Goal: Entertainment & Leisure: Browse casually

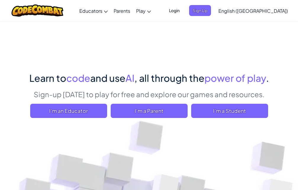
click at [183, 10] on span "Login" at bounding box center [174, 10] width 18 height 11
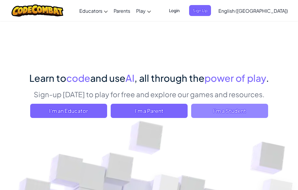
click at [233, 112] on span "I'm a Student" at bounding box center [229, 110] width 77 height 14
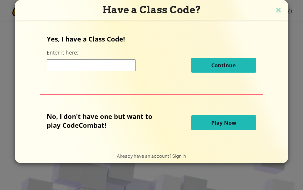
click at [171, 70] on div "Continue" at bounding box center [151, 65] width 209 height 15
click at [216, 120] on span "Play Now" at bounding box center [223, 122] width 25 height 7
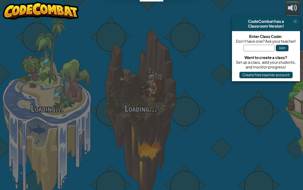
click at [216, 120] on div at bounding box center [234, 93] width 94 height 187
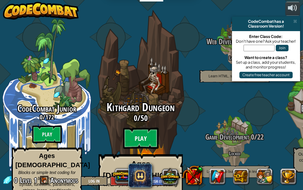
click at [139, 127] on btn "Play" at bounding box center [140, 137] width 35 height 21
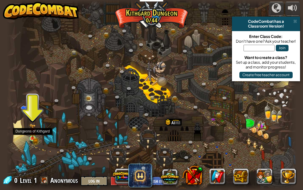
click at [30, 131] on img at bounding box center [32, 130] width 7 height 15
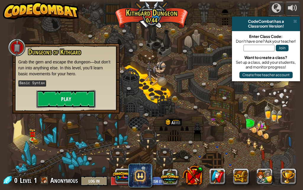
click at [56, 100] on button "Play" at bounding box center [65, 99] width 59 height 18
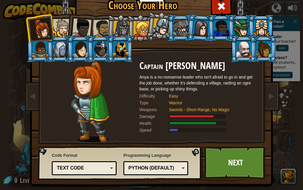
click at [32, 30] on div at bounding box center [42, 29] width 20 height 20
click at [228, 165] on link "Next" at bounding box center [235, 162] width 62 height 33
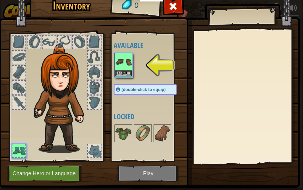
click at [116, 63] on img at bounding box center [123, 62] width 17 height 17
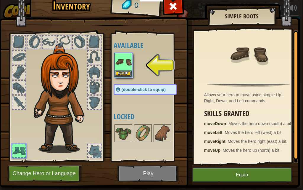
click at [149, 174] on img at bounding box center [149, 80] width 301 height 215
click at [120, 71] on button "Equip" at bounding box center [123, 73] width 17 height 6
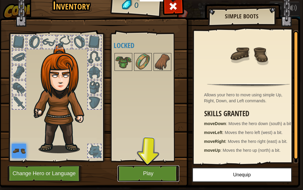
click at [166, 177] on button "Play" at bounding box center [148, 173] width 62 height 16
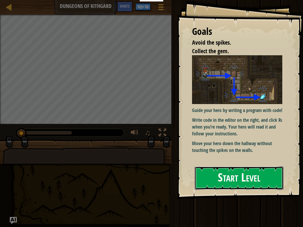
click at [225, 177] on button "Start Level" at bounding box center [239, 177] width 89 height 23
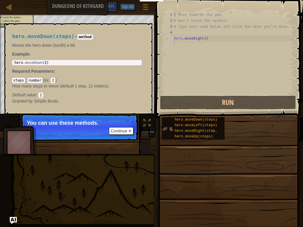
click at [170, 130] on img at bounding box center [167, 128] width 11 height 11
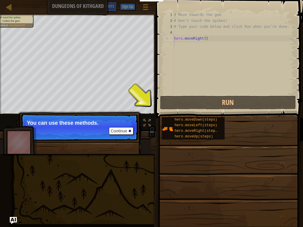
scroll to position [3, 0]
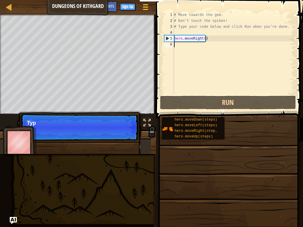
click at [179, 57] on div "# Move towards the gem. # Don’t touch the spikes! # Type your code below and cl…" at bounding box center [233, 59] width 121 height 95
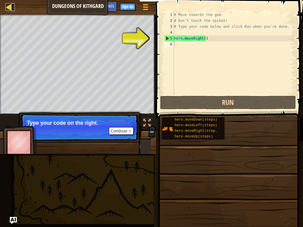
click at [6, 5] on div at bounding box center [8, 6] width 7 height 7
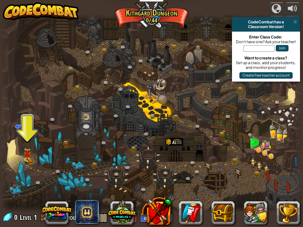
click at [143, 16] on div at bounding box center [151, 17] width 303 height 6
click at [140, 67] on div at bounding box center [151, 113] width 303 height 198
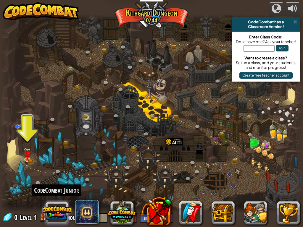
click at [51, 189] on button at bounding box center [57, 213] width 28 height 28
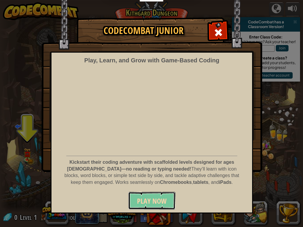
click at [137, 189] on button "Play Now" at bounding box center [151, 201] width 47 height 18
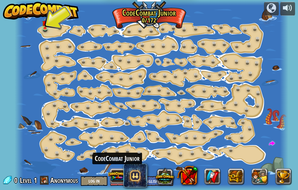
click at [119, 169] on button at bounding box center [117, 175] width 18 height 18
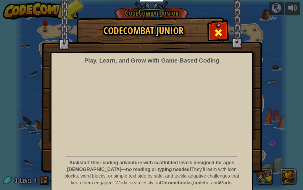
click at [213, 31] on span at bounding box center [217, 32] width 9 height 9
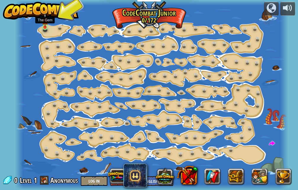
click at [45, 22] on img at bounding box center [45, 20] width 6 height 14
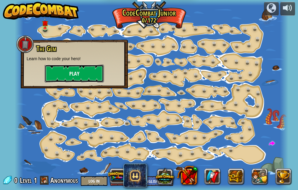
click at [68, 70] on button "Play" at bounding box center [74, 73] width 59 height 18
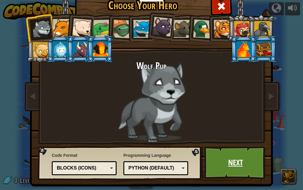
click at [237, 159] on link "Next" at bounding box center [235, 162] width 62 height 33
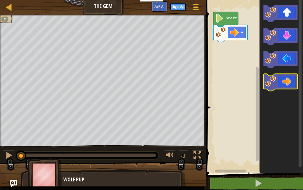
click at [281, 83] on icon "Blockly Workspace" at bounding box center [280, 82] width 34 height 17
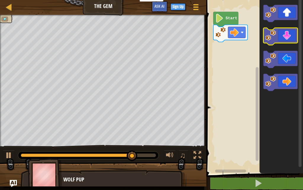
click at [266, 35] on image "Blockly Workspace" at bounding box center [270, 35] width 11 height 11
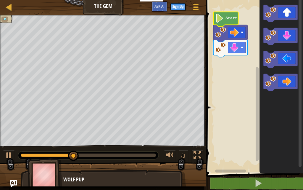
click at [230, 19] on text "Start" at bounding box center [231, 18] width 12 height 4
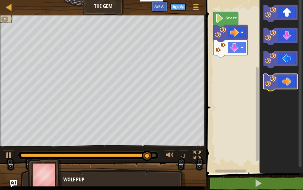
click at [272, 80] on image "Blockly Workspace" at bounding box center [270, 81] width 11 height 11
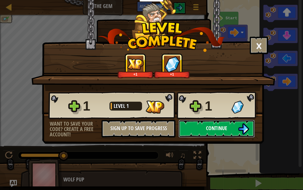
click at [214, 129] on span "Continue" at bounding box center [216, 127] width 21 height 7
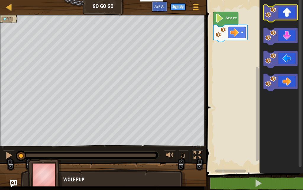
click at [273, 15] on image "Blockly Workspace" at bounding box center [270, 12] width 11 height 11
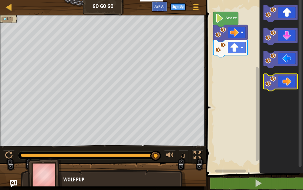
click at [274, 78] on image "Blockly Workspace" at bounding box center [270, 81] width 11 height 11
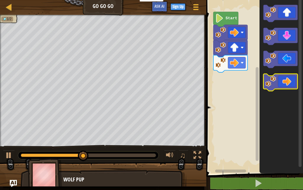
click at [272, 78] on image "Blockly Workspace" at bounding box center [270, 81] width 11 height 11
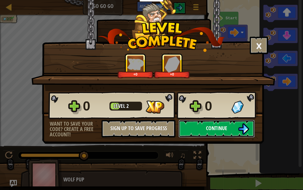
click at [219, 127] on span "Continue" at bounding box center [216, 127] width 21 height 7
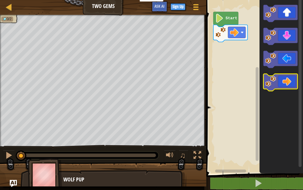
click at [280, 83] on icon "Blockly Workspace" at bounding box center [280, 82] width 34 height 17
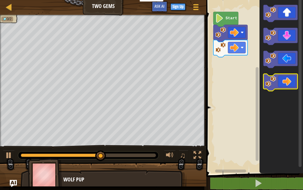
click at [281, 80] on icon "Blockly Workspace" at bounding box center [280, 82] width 34 height 17
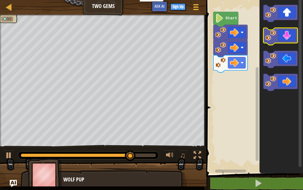
click at [274, 39] on image "Blockly Workspace" at bounding box center [270, 35] width 11 height 11
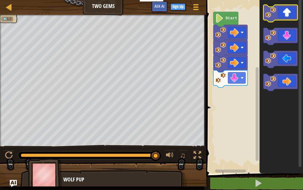
click at [286, 11] on icon "Blockly Workspace" at bounding box center [280, 13] width 34 height 17
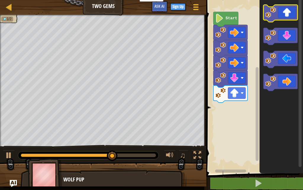
click at [286, 11] on icon "Blockly Workspace" at bounding box center [280, 13] width 34 height 17
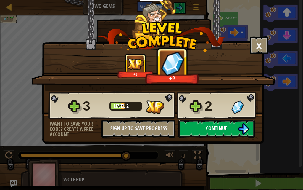
click at [215, 130] on span "Continue" at bounding box center [216, 127] width 21 height 7
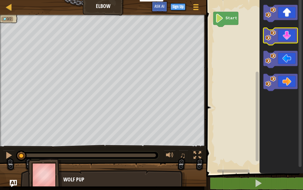
click at [276, 38] on image "Blockly Workspace" at bounding box center [270, 35] width 11 height 11
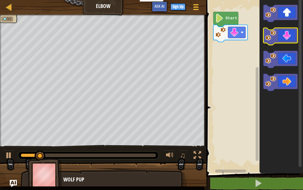
click at [276, 38] on image "Blockly Workspace" at bounding box center [270, 35] width 11 height 11
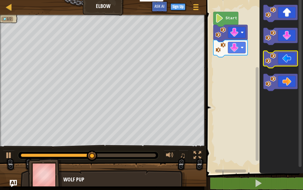
click at [270, 62] on image "Blockly Workspace" at bounding box center [270, 58] width 11 height 11
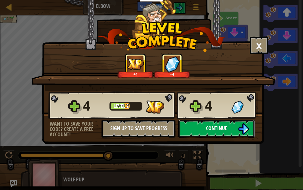
click at [217, 127] on span "Continue" at bounding box center [216, 127] width 21 height 7
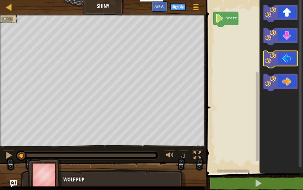
click at [280, 57] on icon "Blockly Workspace" at bounding box center [280, 59] width 34 height 17
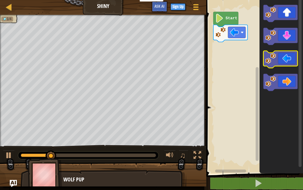
click at [270, 59] on image "Blockly Workspace" at bounding box center [270, 58] width 11 height 11
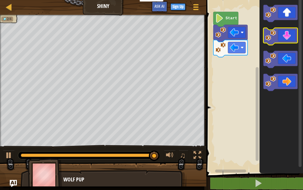
click at [286, 38] on icon "Blockly Workspace" at bounding box center [280, 36] width 34 height 17
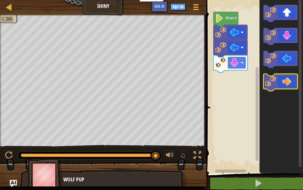
click at [285, 80] on icon "Blockly Workspace" at bounding box center [280, 82] width 34 height 17
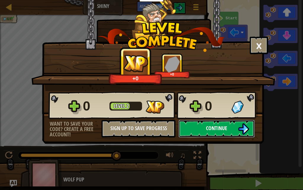
click at [217, 126] on span "Continue" at bounding box center [216, 127] width 21 height 7
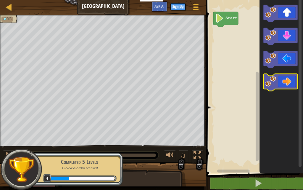
click at [282, 84] on icon "Blockly Workspace" at bounding box center [280, 82] width 34 height 17
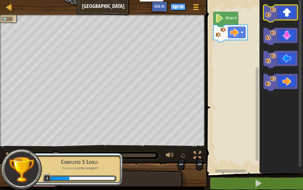
click at [285, 14] on icon "Blockly Workspace" at bounding box center [280, 13] width 34 height 17
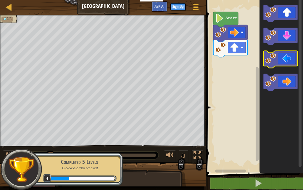
click at [276, 57] on icon "Blockly Workspace" at bounding box center [280, 59] width 34 height 17
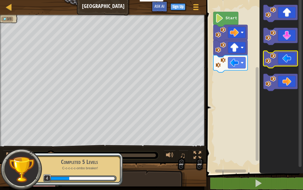
click at [276, 57] on icon "Blockly Workspace" at bounding box center [280, 59] width 34 height 17
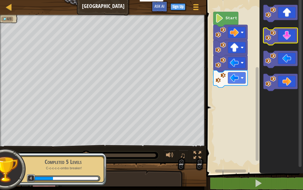
click at [280, 34] on icon "Blockly Workspace" at bounding box center [280, 36] width 34 height 17
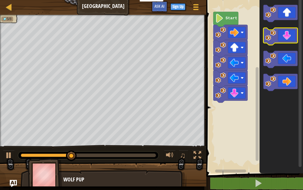
click at [281, 34] on icon "Blockly Workspace" at bounding box center [280, 36] width 34 height 17
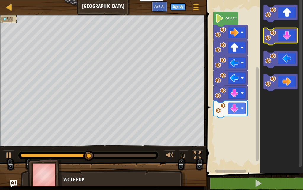
click at [281, 34] on icon "Blockly Workspace" at bounding box center [280, 36] width 34 height 17
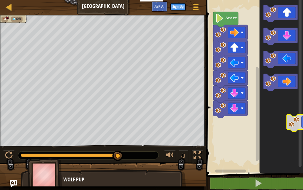
click at [302, 119] on icon "Blockly Workspace" at bounding box center [280, 85] width 43 height 176
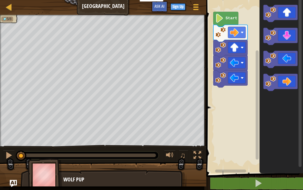
click at [292, 105] on icon "Blockly Workspace" at bounding box center [280, 85] width 43 height 176
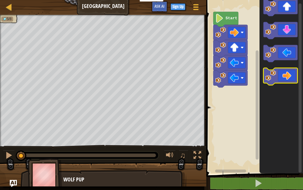
click at [299, 70] on div "Start" at bounding box center [253, 85] width 98 height 176
click at [299, 69] on rect "Blockly Workspace" at bounding box center [299, 88] width 3 height 169
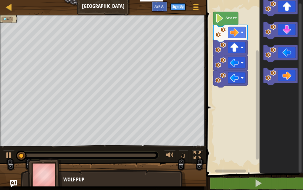
click at [299, 69] on rect "Blockly Workspace" at bounding box center [299, 88] width 3 height 169
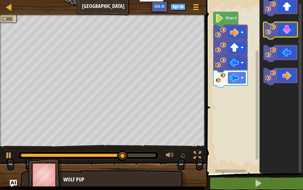
click at [279, 33] on icon "Blockly Workspace" at bounding box center [280, 30] width 34 height 17
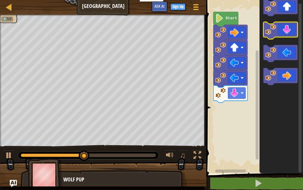
click at [279, 33] on icon "Blockly Workspace" at bounding box center [280, 30] width 34 height 17
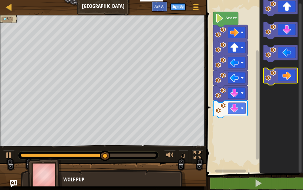
click at [292, 72] on icon "Blockly Workspace" at bounding box center [280, 76] width 34 height 17
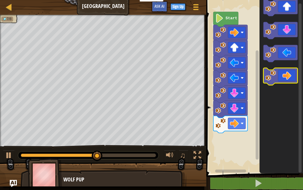
click at [292, 72] on icon "Blockly Workspace" at bounding box center [280, 76] width 34 height 17
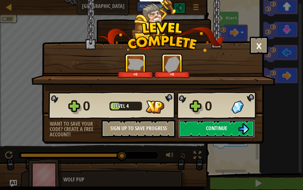
click at [230, 127] on button "Continue" at bounding box center [216, 128] width 76 height 18
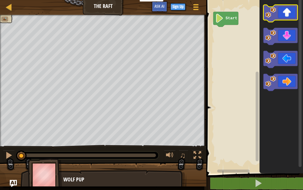
click at [275, 11] on image "Blockly Workspace" at bounding box center [270, 12] width 11 height 11
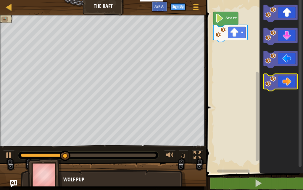
click at [277, 84] on icon "Blockly Workspace" at bounding box center [280, 82] width 34 height 17
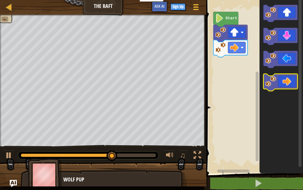
click at [278, 84] on icon "Blockly Workspace" at bounding box center [280, 82] width 34 height 17
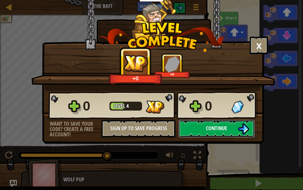
click at [234, 124] on button "Continue" at bounding box center [216, 128] width 76 height 18
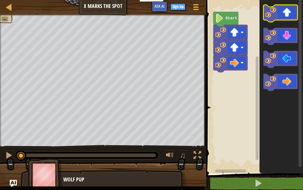
click at [282, 17] on icon "Blockly Workspace" at bounding box center [280, 13] width 34 height 17
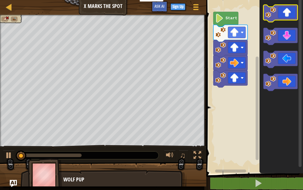
click at [282, 17] on icon "Blockly Workspace" at bounding box center [280, 13] width 34 height 17
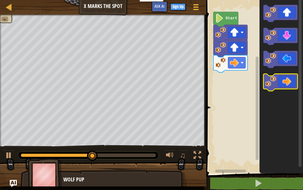
click at [274, 80] on image "Blockly Workspace" at bounding box center [270, 81] width 11 height 11
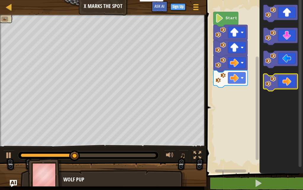
click at [274, 80] on image "Blockly Workspace" at bounding box center [270, 81] width 11 height 11
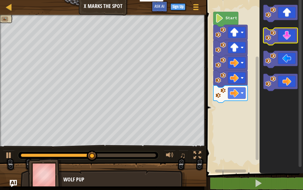
click at [282, 38] on icon "Blockly Workspace" at bounding box center [280, 36] width 34 height 17
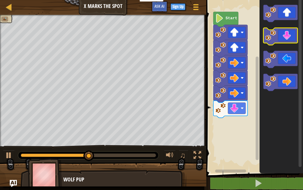
click at [282, 38] on icon "Blockly Workspace" at bounding box center [280, 36] width 34 height 17
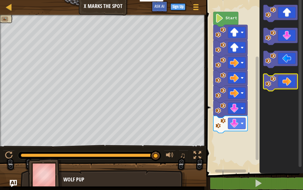
click at [278, 77] on icon "Blockly Workspace" at bounding box center [280, 82] width 34 height 17
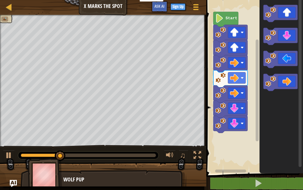
click at [257, 112] on div "Start" at bounding box center [253, 85] width 98 height 176
click at [278, 53] on icon "Blockly Workspace" at bounding box center [280, 59] width 34 height 17
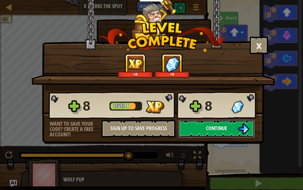
click at [225, 125] on span "Continue" at bounding box center [216, 127] width 21 height 7
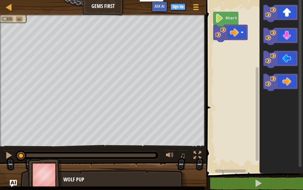
click at [270, 72] on icon "Blockly Workspace" at bounding box center [280, 85] width 43 height 176
click at [270, 77] on image "Blockly Workspace" at bounding box center [270, 81] width 11 height 11
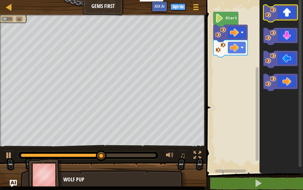
click at [287, 16] on icon "Blockly Workspace" at bounding box center [280, 13] width 34 height 17
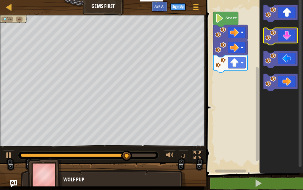
click at [282, 37] on icon "Blockly Workspace" at bounding box center [280, 36] width 34 height 17
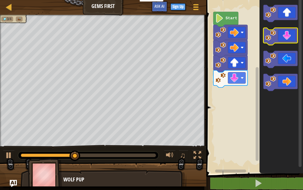
click at [282, 37] on icon "Blockly Workspace" at bounding box center [280, 36] width 34 height 17
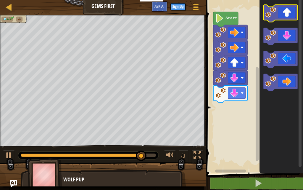
click at [286, 14] on icon "Blockly Workspace" at bounding box center [280, 13] width 34 height 17
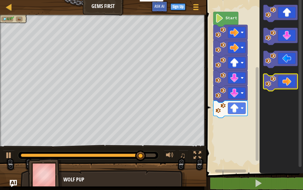
click at [286, 80] on icon "Blockly Workspace" at bounding box center [280, 82] width 34 height 17
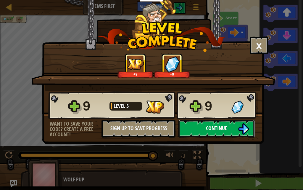
click at [212, 129] on span "Continue" at bounding box center [216, 127] width 21 height 7
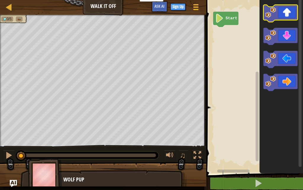
click at [276, 19] on icon "Blockly Workspace" at bounding box center [280, 13] width 34 height 17
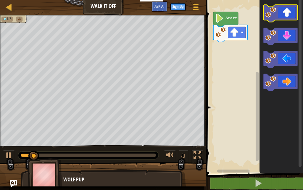
click at [276, 19] on icon "Blockly Workspace" at bounding box center [280, 13] width 34 height 17
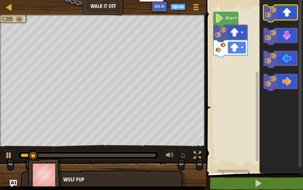
click at [276, 19] on icon "Blockly Workspace" at bounding box center [280, 13] width 34 height 17
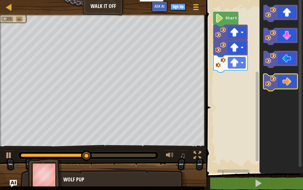
click at [287, 83] on icon "Blockly Workspace" at bounding box center [280, 82] width 34 height 17
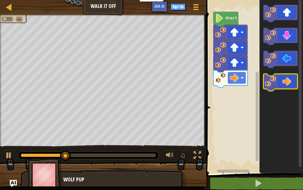
click at [287, 83] on icon "Blockly Workspace" at bounding box center [280, 82] width 34 height 17
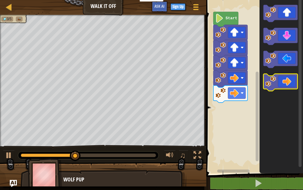
click at [287, 83] on icon "Blockly Workspace" at bounding box center [280, 82] width 34 height 17
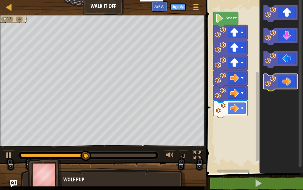
click at [287, 83] on icon "Blockly Workspace" at bounding box center [280, 82] width 34 height 17
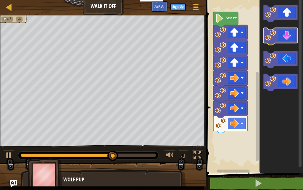
click at [288, 40] on icon "Blockly Workspace" at bounding box center [280, 36] width 34 height 17
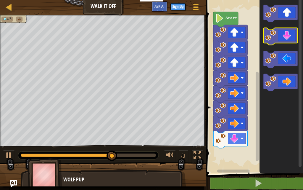
click at [288, 40] on icon "Blockly Workspace" at bounding box center [280, 36] width 34 height 17
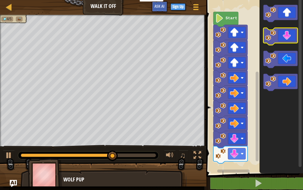
click at [288, 40] on icon "Blockly Workspace" at bounding box center [280, 36] width 34 height 17
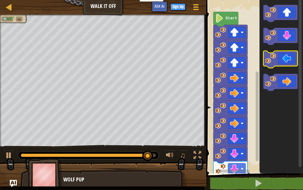
click at [274, 57] on image "Blockly Workspace" at bounding box center [270, 58] width 11 height 11
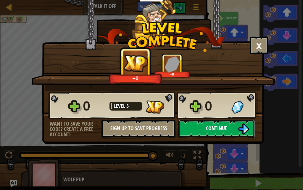
click at [222, 129] on span "Continue" at bounding box center [216, 127] width 21 height 7
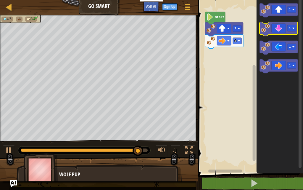
click at [274, 23] on icon "Blockly Workspace" at bounding box center [279, 29] width 38 height 14
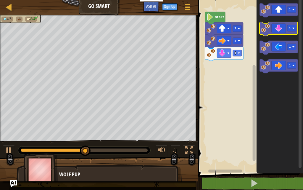
click at [274, 23] on icon "Blockly Workspace" at bounding box center [279, 29] width 38 height 14
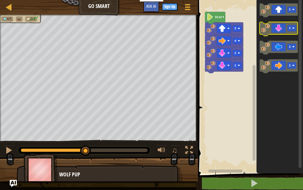
click at [274, 23] on icon "Blockly Workspace" at bounding box center [279, 29] width 38 height 14
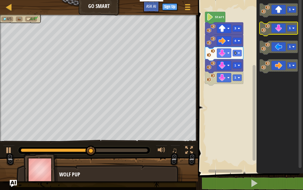
click at [274, 23] on icon "Blockly Workspace" at bounding box center [279, 29] width 38 height 14
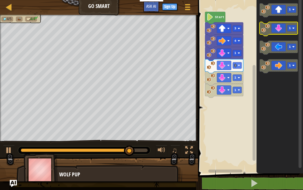
click at [278, 29] on icon "Blockly Workspace" at bounding box center [279, 29] width 38 height 14
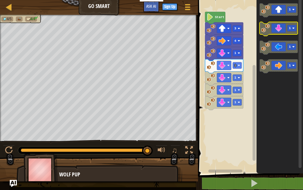
click at [277, 29] on icon "Blockly Workspace" at bounding box center [279, 29] width 38 height 14
click at [282, 28] on icon "Blockly Workspace" at bounding box center [279, 29] width 38 height 14
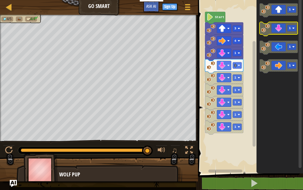
click at [278, 23] on icon "Blockly Workspace" at bounding box center [279, 29] width 38 height 14
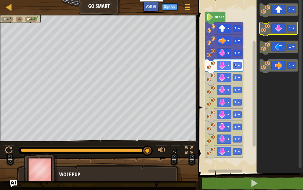
click at [278, 24] on icon "Blockly Workspace" at bounding box center [279, 29] width 38 height 14
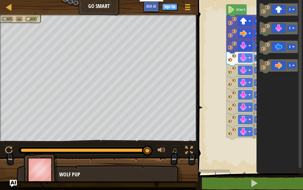
click at [302, 101] on div "4 1 1 1 1 1 1 1 1 3 Start 1 1 1 1" at bounding box center [249, 85] width 107 height 176
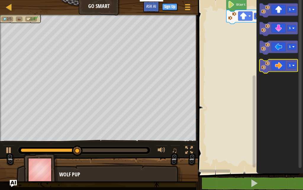
click at [282, 65] on icon "Blockly Workspace" at bounding box center [279, 66] width 38 height 14
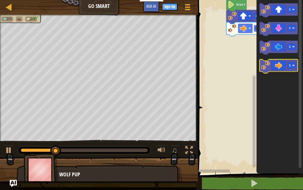
click at [282, 65] on icon "Blockly Workspace" at bounding box center [279, 66] width 38 height 14
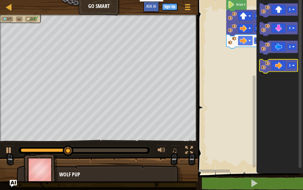
click at [282, 65] on icon "Blockly Workspace" at bounding box center [279, 66] width 38 height 14
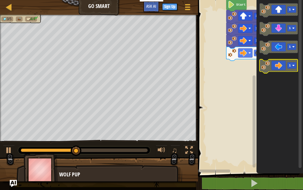
click at [282, 65] on icon "Blockly Workspace" at bounding box center [279, 66] width 38 height 14
click at [283, 65] on icon "Blockly Workspace" at bounding box center [279, 66] width 38 height 14
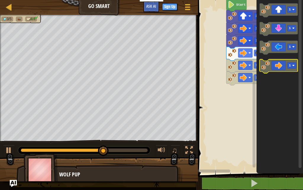
click at [284, 65] on icon "Blockly Workspace" at bounding box center [279, 66] width 38 height 14
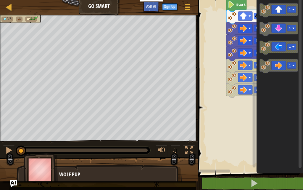
drag, startPoint x: 146, startPoint y: 146, endPoint x: 0, endPoint y: 125, distance: 147.6
click at [0, 125] on div "3/5 4/4 ♫ Wolf Pup" at bounding box center [151, 98] width 303 height 166
click at [8, 150] on div at bounding box center [9, 150] width 8 height 8
click at [10, 152] on div at bounding box center [9, 150] width 8 height 8
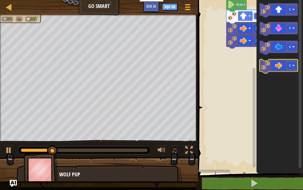
click at [271, 67] on icon "Blockly Workspace" at bounding box center [279, 66] width 38 height 14
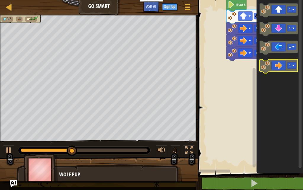
click at [269, 60] on icon "Blockly Workspace" at bounding box center [279, 66] width 38 height 14
click at [268, 63] on image "Blockly Workspace" at bounding box center [265, 65] width 9 height 9
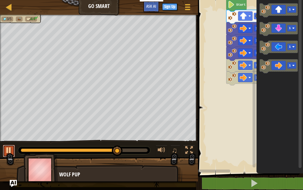
click at [9, 150] on div at bounding box center [9, 150] width 8 height 8
click at [173, 157] on div at bounding box center [99, 172] width 198 height 30
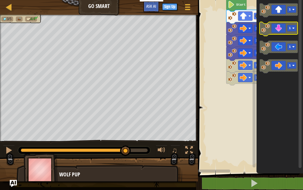
click at [279, 27] on icon "Blockly Workspace" at bounding box center [279, 29] width 38 height 14
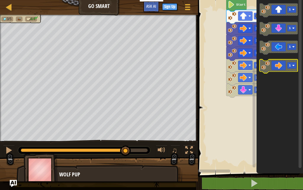
click at [268, 69] on image "Blockly Workspace" at bounding box center [265, 65] width 9 height 9
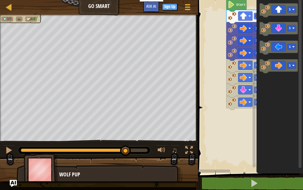
click at [266, 54] on icon "Blockly Workspace" at bounding box center [279, 48] width 38 height 14
click at [4, 146] on button at bounding box center [9, 151] width 12 height 12
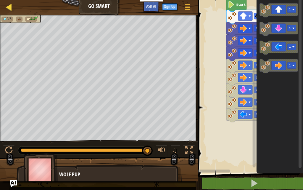
click at [12, 2] on div "Map" at bounding box center [13, 7] width 3 height 15
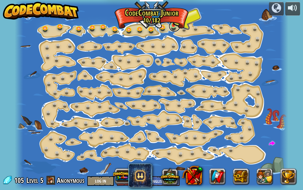
click at [172, 27] on link at bounding box center [175, 26] width 12 height 12
